Goal: Information Seeking & Learning: Learn about a topic

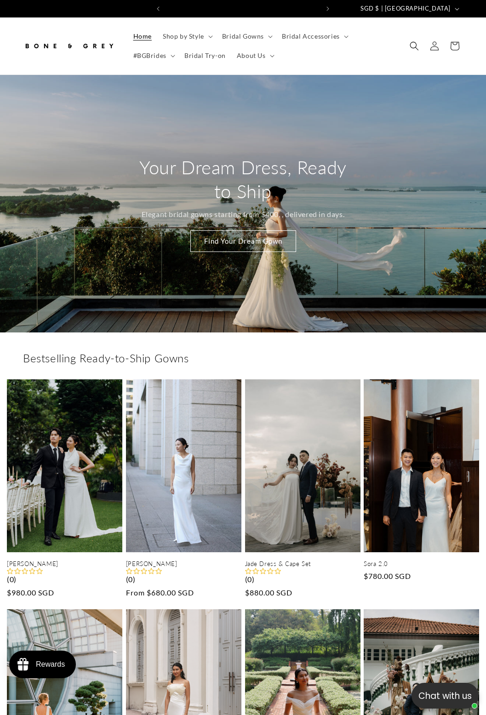
scroll to position [0, 153]
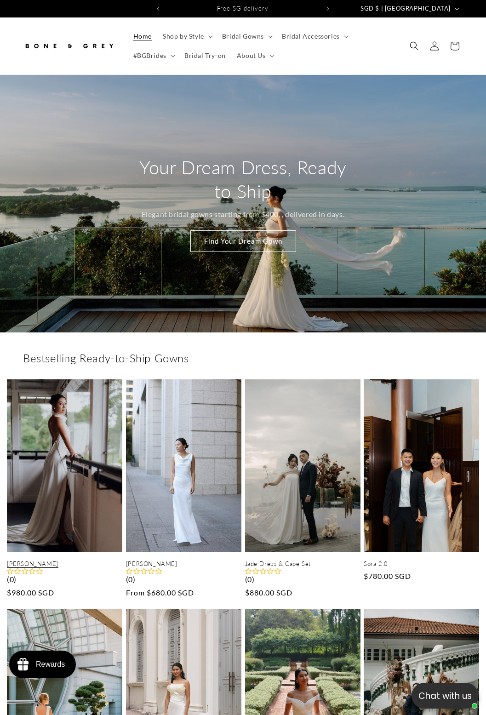
click at [64, 564] on link "[PERSON_NAME]" at bounding box center [64, 564] width 115 height 8
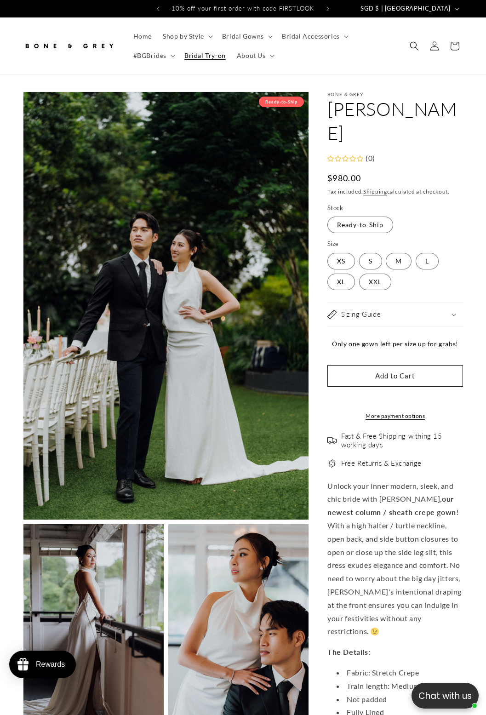
click at [205, 56] on span "Bridal Try-on" at bounding box center [204, 55] width 41 height 8
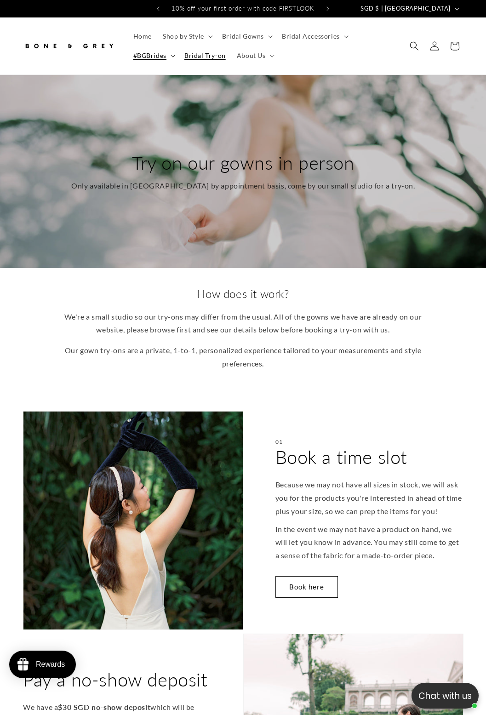
click at [153, 56] on span "#BGBrides" at bounding box center [149, 55] width 33 height 8
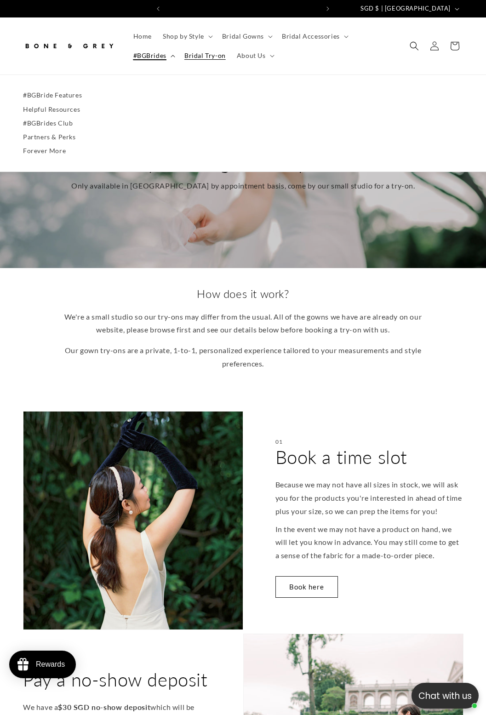
scroll to position [0, 153]
click at [243, 95] on link "#BGBride Features" at bounding box center [243, 95] width 440 height 14
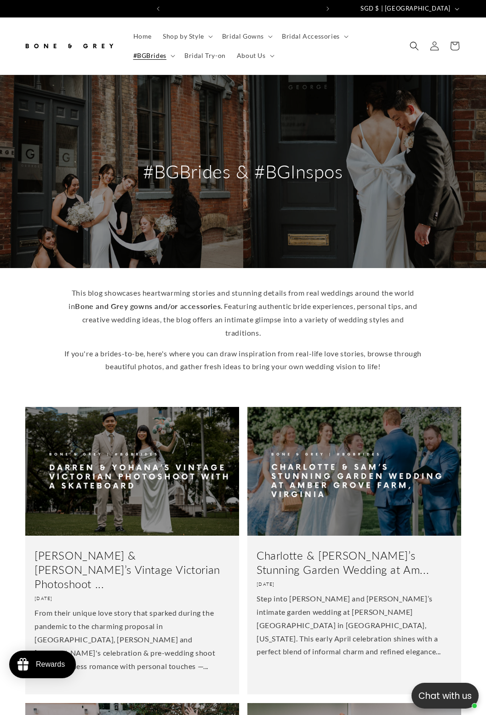
scroll to position [0, 153]
